Goal: Information Seeking & Learning: Check status

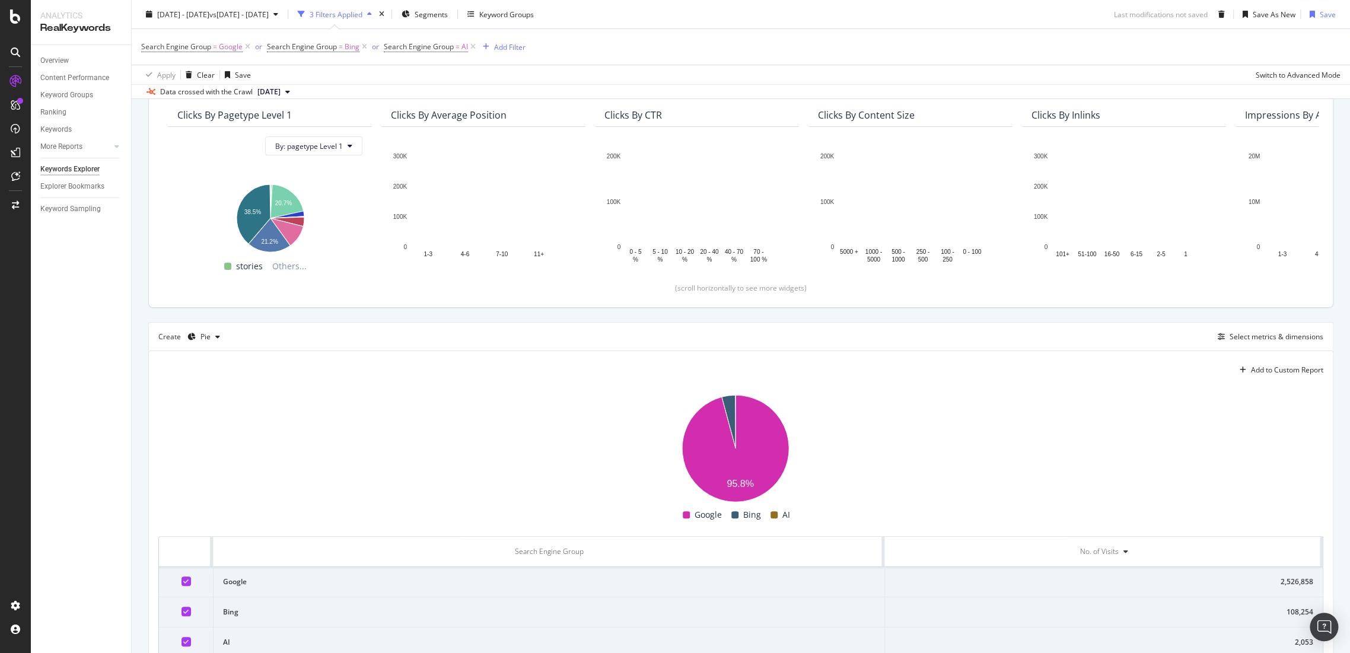
scroll to position [68, 0]
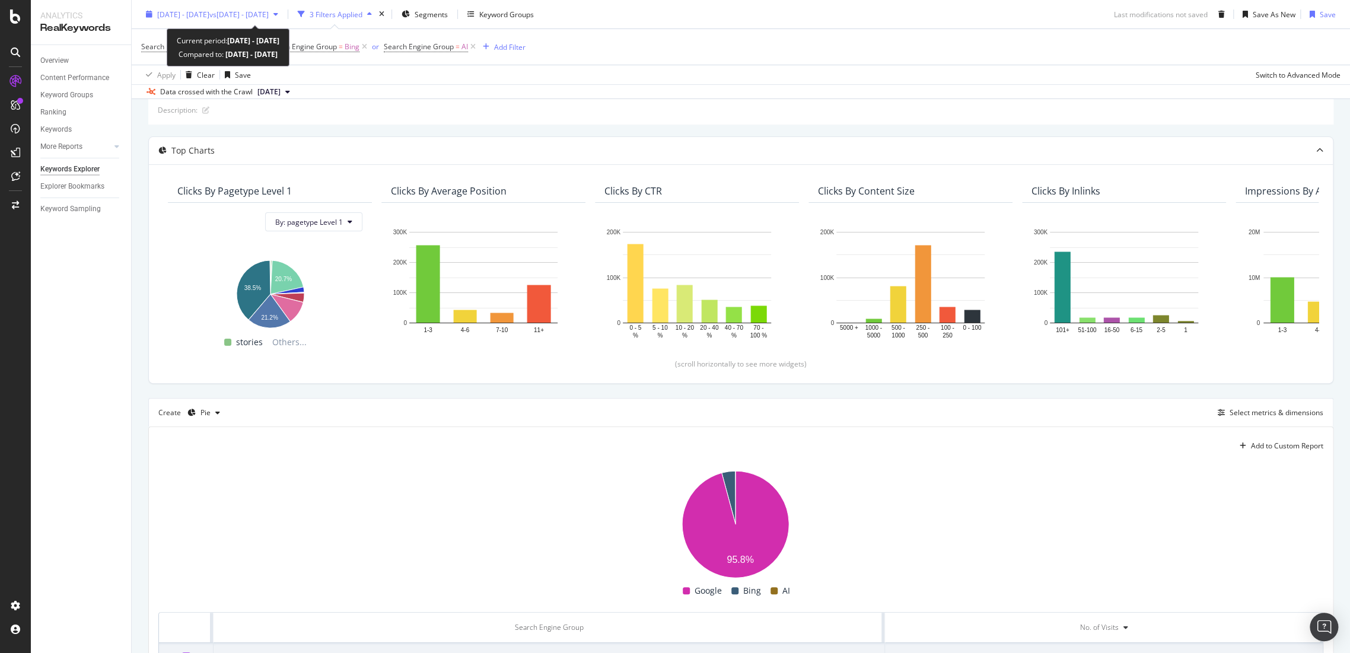
click at [269, 14] on span "vs 2024 Dec. 13th - 2025 Mar. 14th" at bounding box center [238, 14] width 59 height 10
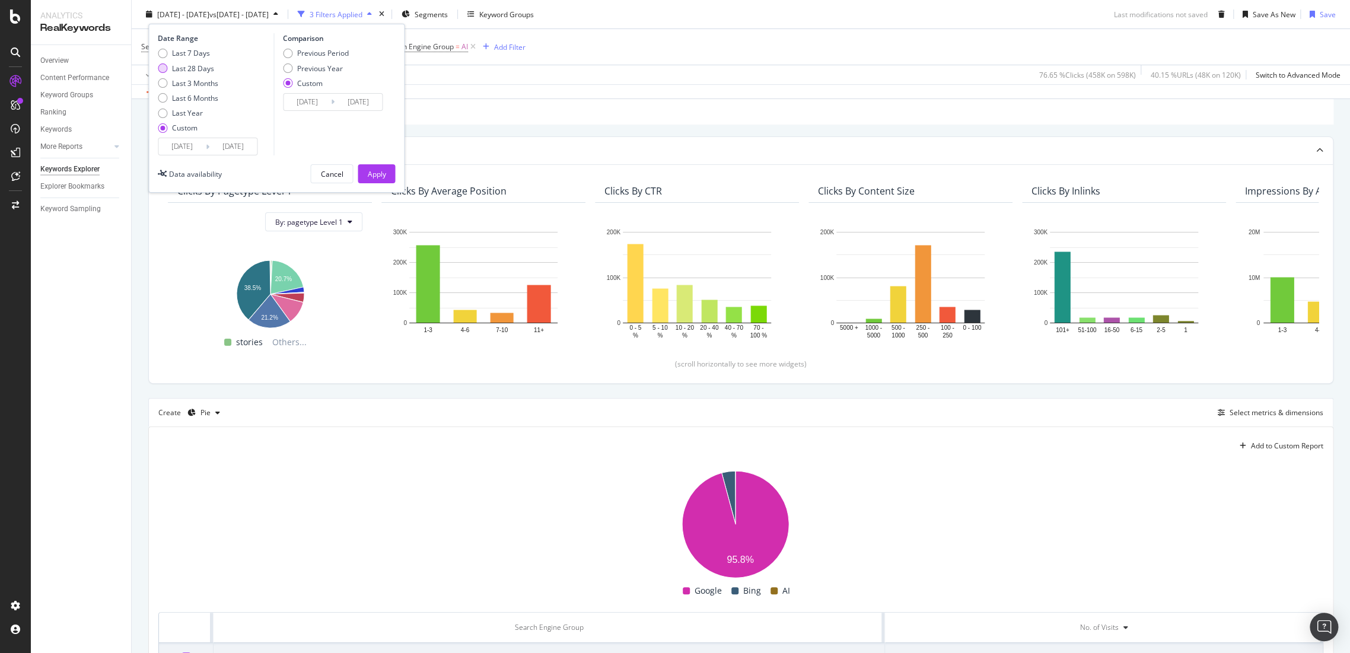
drag, startPoint x: 173, startPoint y: 63, endPoint x: 390, endPoint y: 161, distance: 237.5
click at [174, 63] on div "Last 28 Days" at bounding box center [193, 68] width 42 height 10
type input "2025/08/11"
type input "2025/09/07"
click at [395, 175] on div "Date Range Last 7 Days Last 28 Days Last 3 Months Last 6 Months Last Year Custo…" at bounding box center [276, 108] width 256 height 169
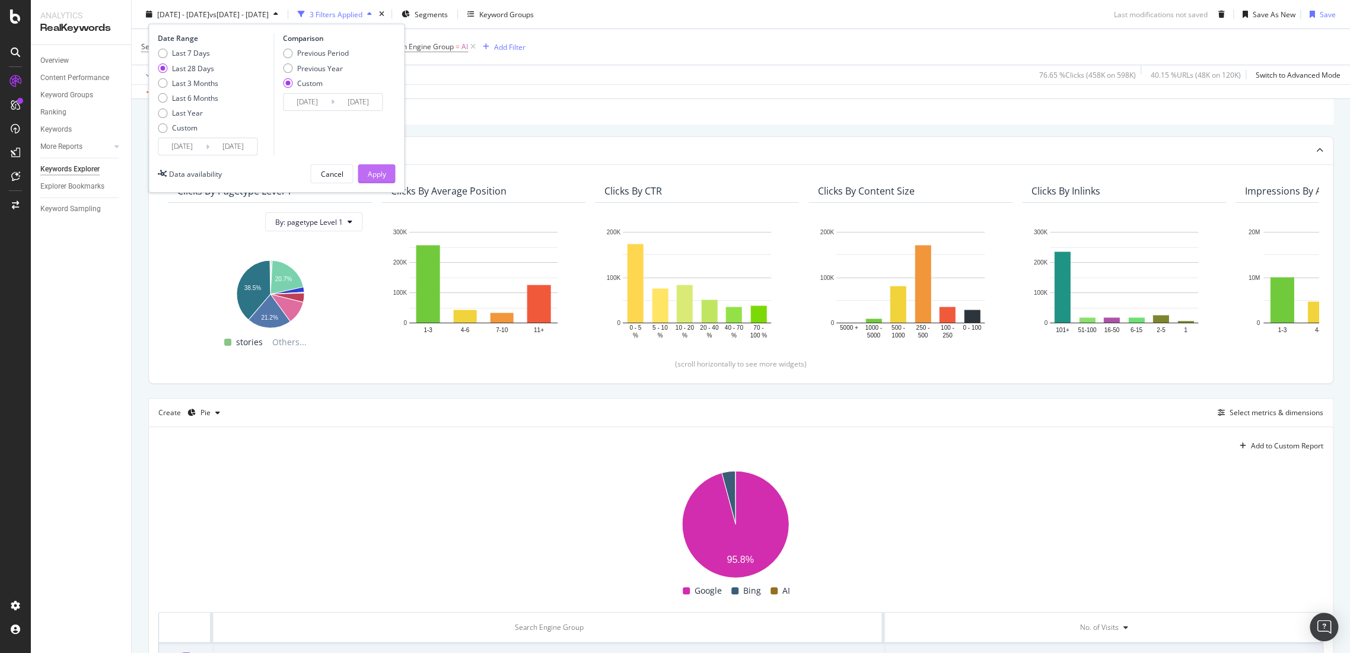
click at [376, 171] on div "Apply" at bounding box center [376, 173] width 18 height 10
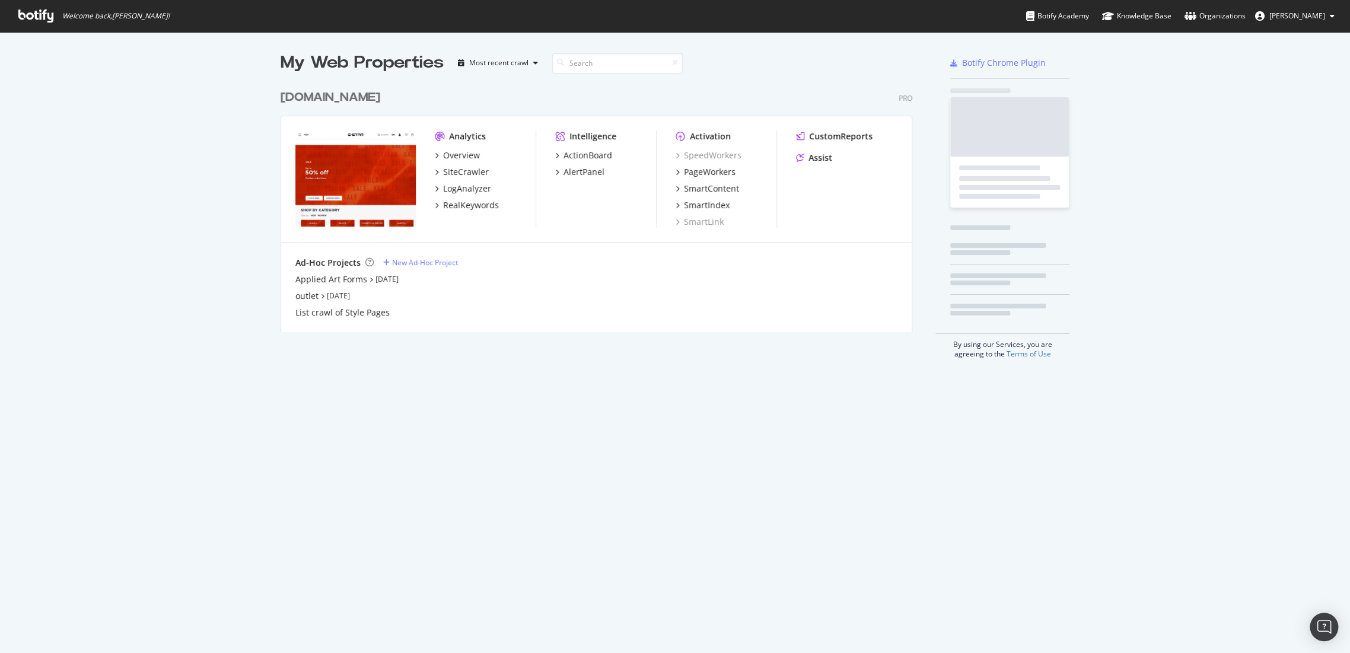
scroll to position [643, 1329]
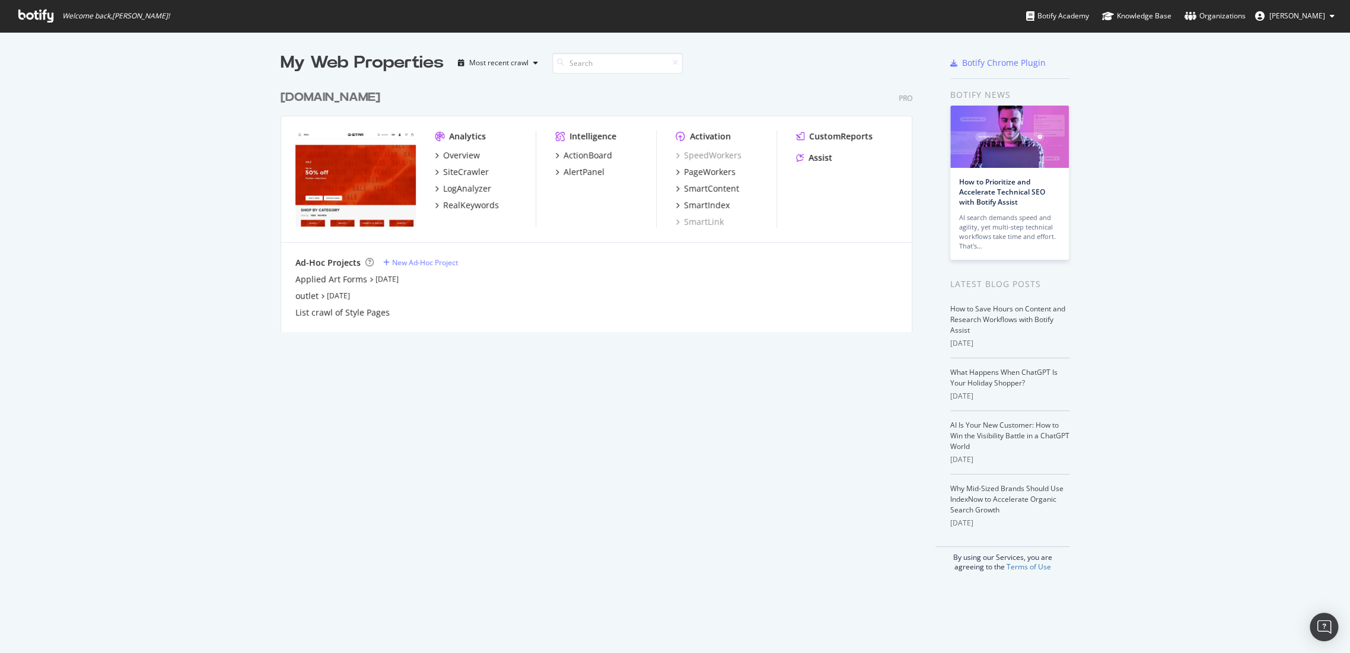
click at [336, 101] on div "[DOMAIN_NAME]" at bounding box center [330, 97] width 100 height 17
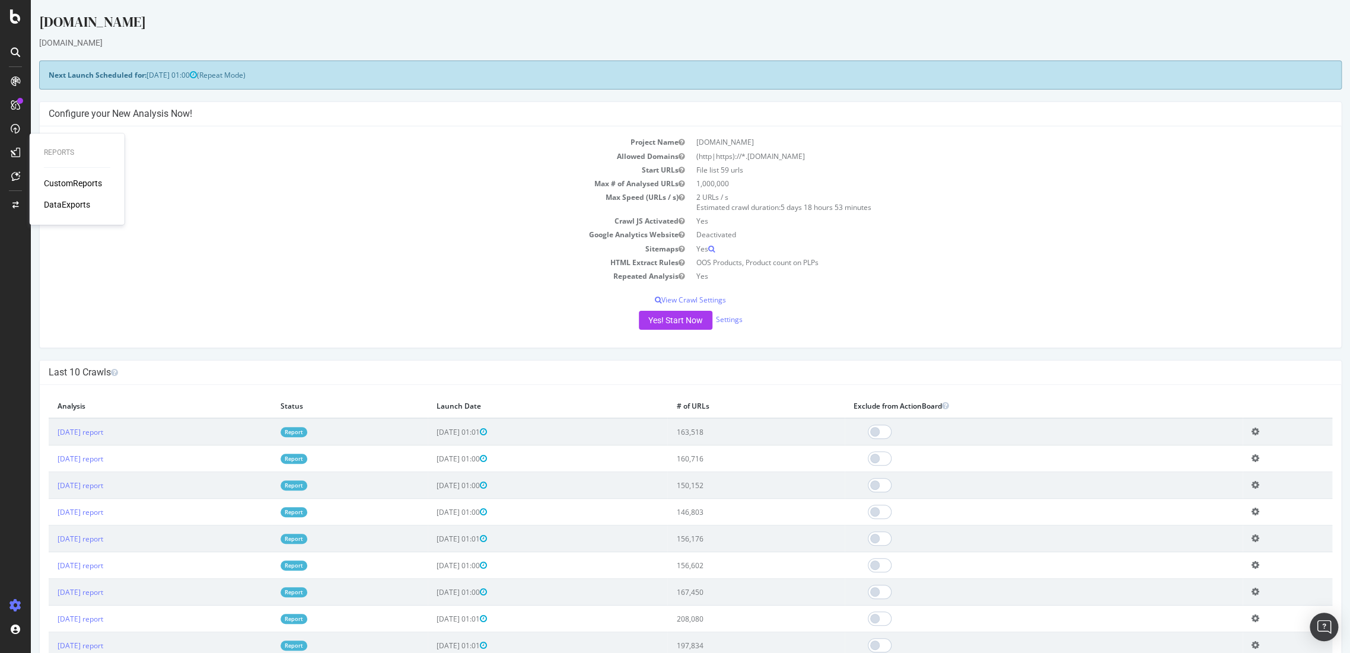
click at [68, 180] on div "CustomReports" at bounding box center [73, 183] width 58 height 12
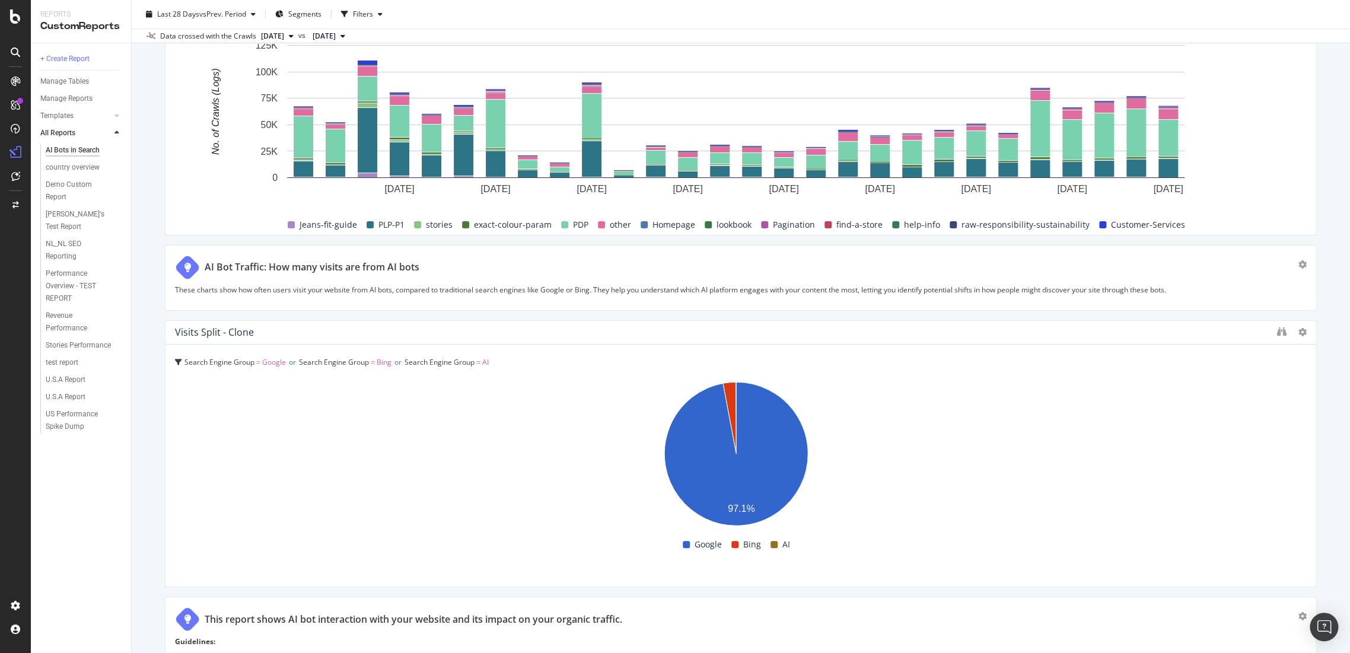
scroll to position [3178, 0]
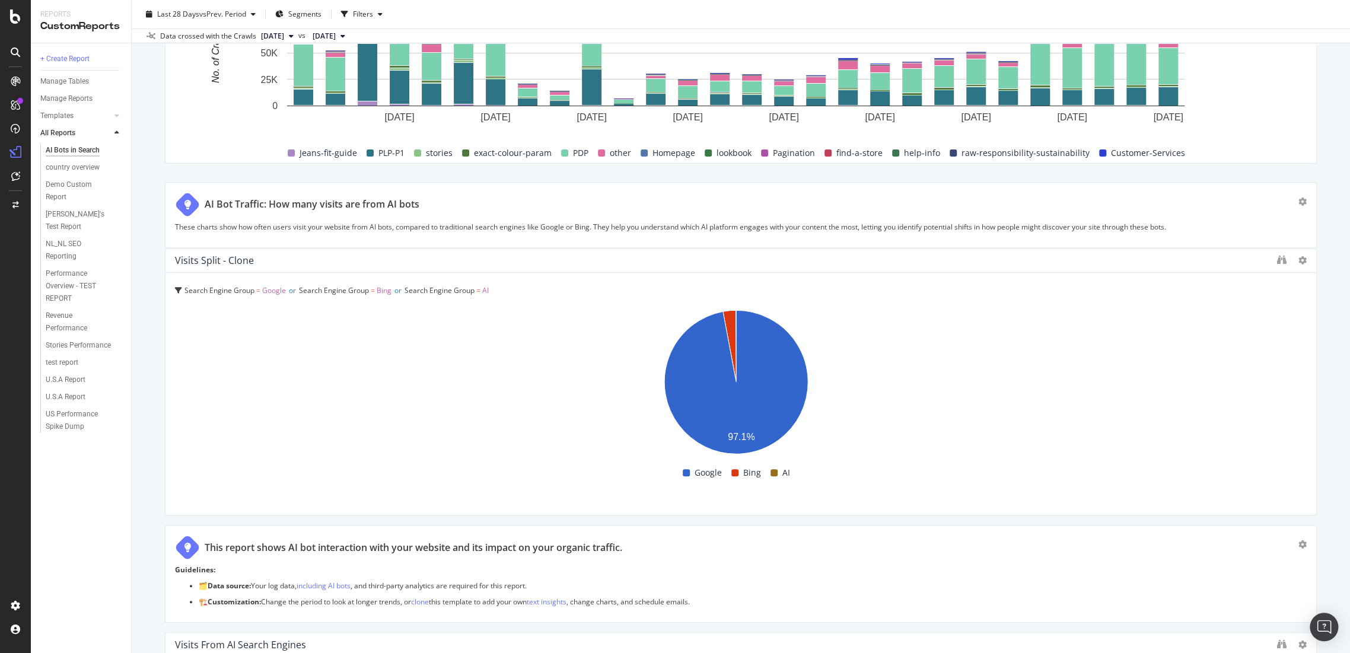
drag, startPoint x: 309, startPoint y: 226, endPoint x: 395, endPoint y: 231, distance: 86.1
click at [395, 231] on p "These charts show how often users visit your website from AI bots, compared to …" at bounding box center [740, 227] width 1131 height 10
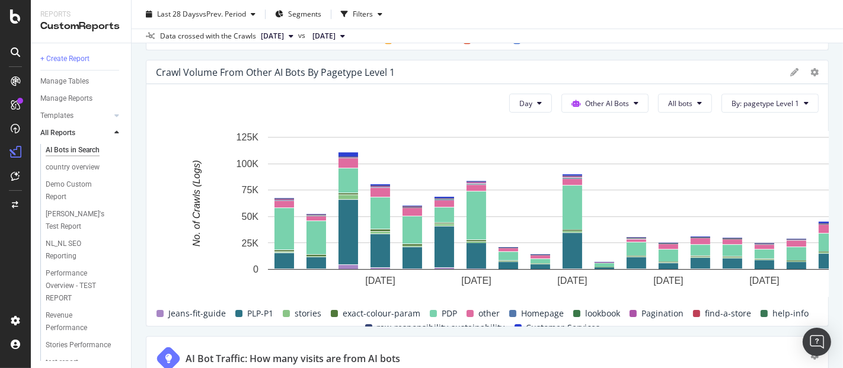
scroll to position [3036, 0]
